Goal: Task Accomplishment & Management: Complete application form

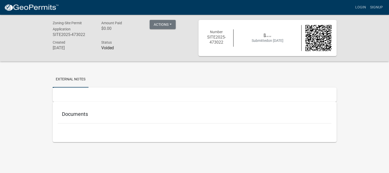
click at [72, 113] on h5 "Documents" at bounding box center [194, 114] width 265 height 6
click at [172, 25] on button "Actions" at bounding box center [163, 24] width 26 height 9
click at [112, 48] on strong "Voided" at bounding box center [107, 48] width 13 height 5
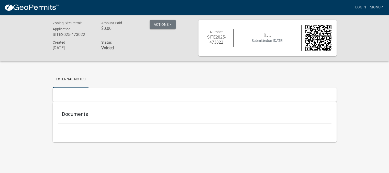
click at [112, 48] on strong "Voided" at bounding box center [107, 48] width 13 height 5
copy strong "Voided"
click at [130, 46] on h6 "Voided" at bounding box center [121, 48] width 41 height 5
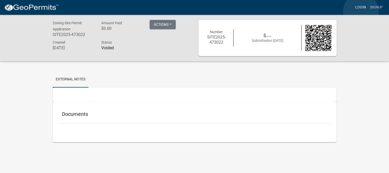
click at [361, 12] on link "Login" at bounding box center [360, 8] width 15 height 10
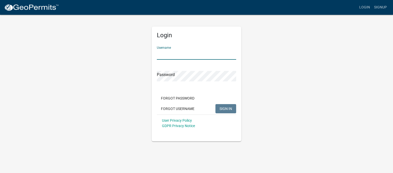
click at [165, 55] on input "Username" at bounding box center [196, 54] width 79 height 10
type input "lehmannt0761"
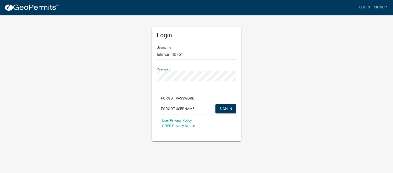
click at [215, 104] on button "SIGN IN" at bounding box center [225, 108] width 21 height 9
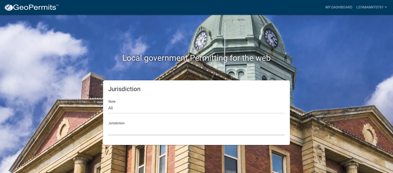
click at [167, 131] on select "[GEOGRAPHIC_DATA], [US_STATE] [GEOGRAPHIC_DATA], [US_STATE][PERSON_NAME][GEOGRA…" at bounding box center [196, 130] width 176 height 10
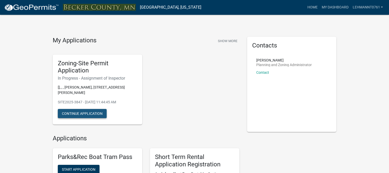
click at [77, 116] on button "Continue Application" at bounding box center [82, 113] width 49 height 9
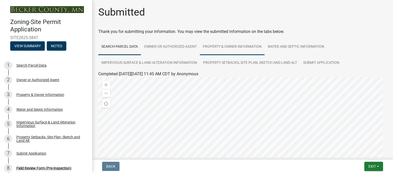
click at [205, 31] on div "Thank you for submitting your information. You may view the submitted informati…" at bounding box center [242, 32] width 288 height 6
click at [24, 47] on button "View Summary" at bounding box center [27, 45] width 35 height 9
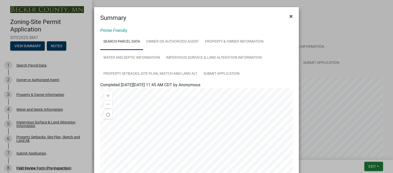
click at [290, 20] on button "×" at bounding box center [291, 16] width 12 height 14
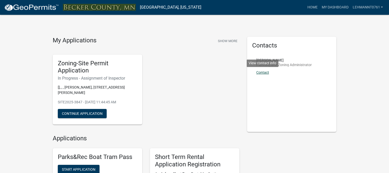
click at [266, 72] on link "Contact" at bounding box center [262, 73] width 13 height 4
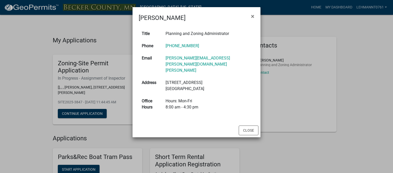
click at [82, 115] on ngb-modal-window "[PERSON_NAME] × Title Planning and Zoning Administrator Phone [PHONE_NUMBER] Em…" at bounding box center [196, 86] width 393 height 173
